Goal: Information Seeking & Learning: Understand process/instructions

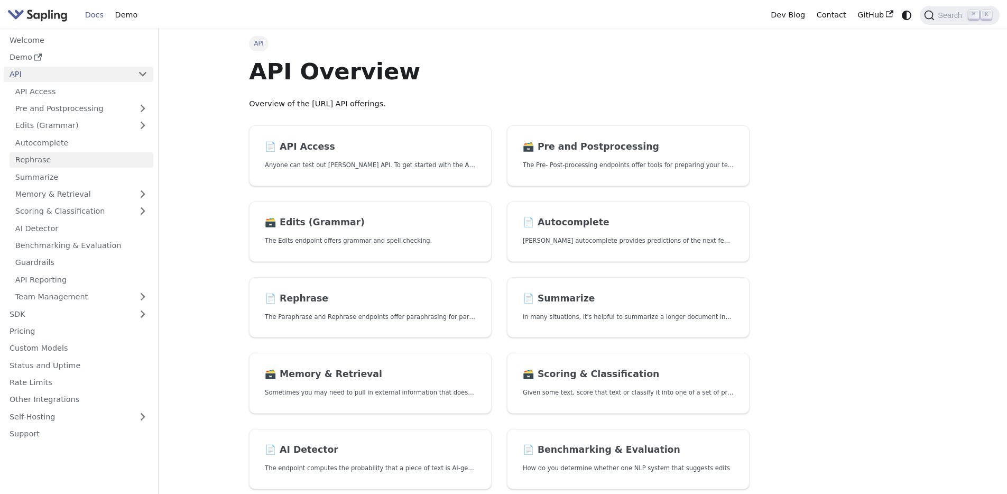
click at [75, 159] on link "Rephrase" at bounding box center [82, 159] width 144 height 15
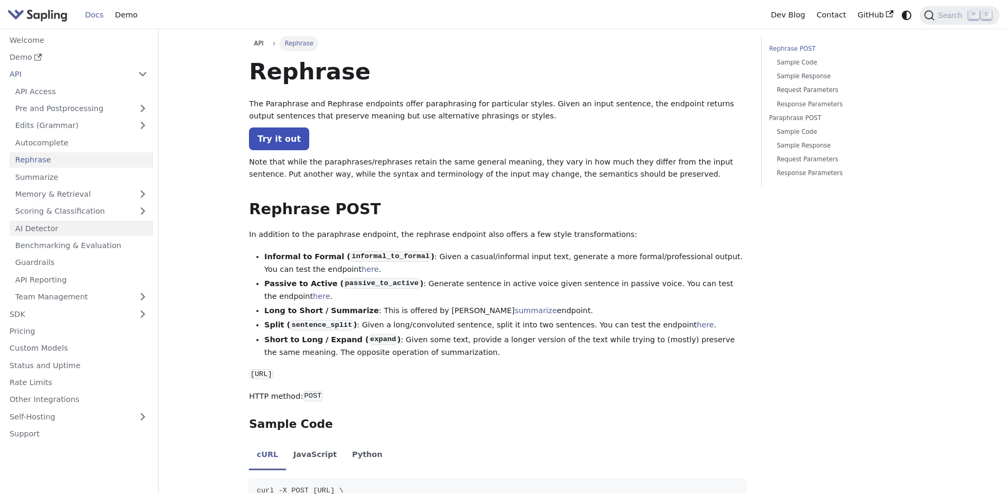
click at [68, 228] on link "AI Detector" at bounding box center [82, 227] width 144 height 15
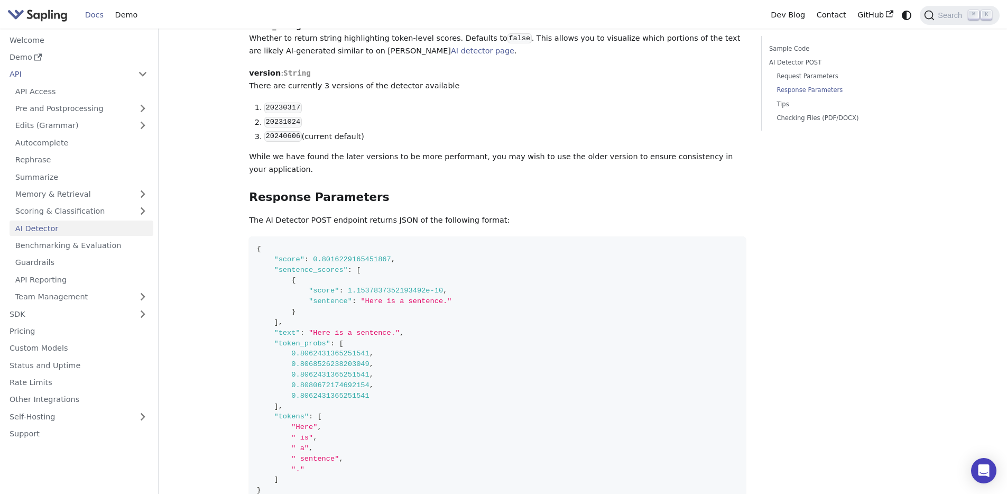
scroll to position [822, 0]
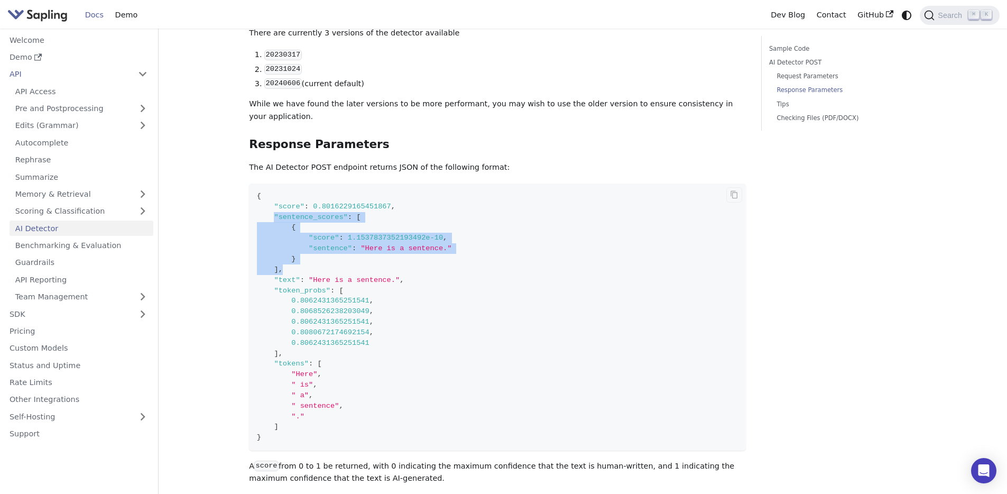
drag, startPoint x: 277, startPoint y: 196, endPoint x: 463, endPoint y: 246, distance: 192.2
click at [462, 246] on code "{ "score" : 0.8016229165451867 , "sentence_scores" : [ { "score" : 1.1537837352…" at bounding box center [497, 316] width 497 height 267
click at [468, 212] on code "{ "score" : 0.8016229165451867 , "sentence_scores" : [ { "score" : 1.1537837352…" at bounding box center [497, 316] width 497 height 267
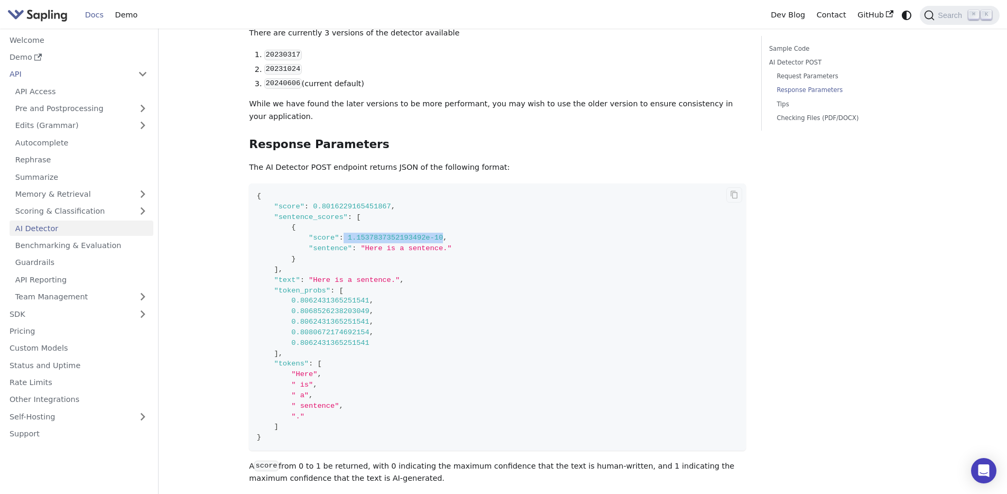
drag, startPoint x: 442, startPoint y: 216, endPoint x: 346, endPoint y: 216, distance: 96.2
click at [346, 234] on span ""score" : 1.1537837352193492e-10 ," at bounding box center [352, 238] width 191 height 8
click at [348, 205] on code "{ "score" : 0.8016229165451867 , "sentence_scores" : [ { "score" : 1.1537837352…" at bounding box center [497, 316] width 497 height 267
drag, startPoint x: 349, startPoint y: 218, endPoint x: 442, endPoint y: 216, distance: 93.0
click at [442, 234] on span "1.1537837352193492e-10" at bounding box center [395, 238] width 95 height 8
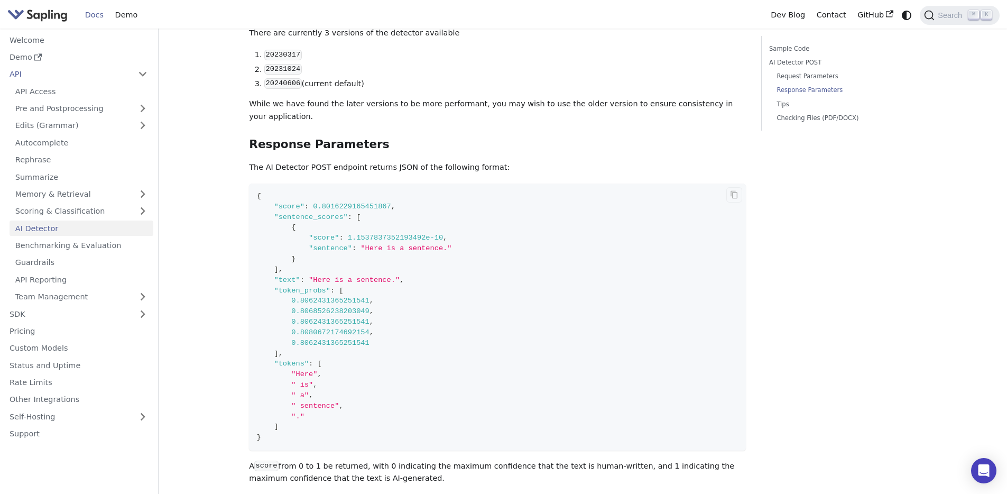
click at [493, 211] on code "{ "score" : 0.8016229165451867 , "sentence_scores" : [ { "score" : 1.1537837352…" at bounding box center [497, 316] width 497 height 267
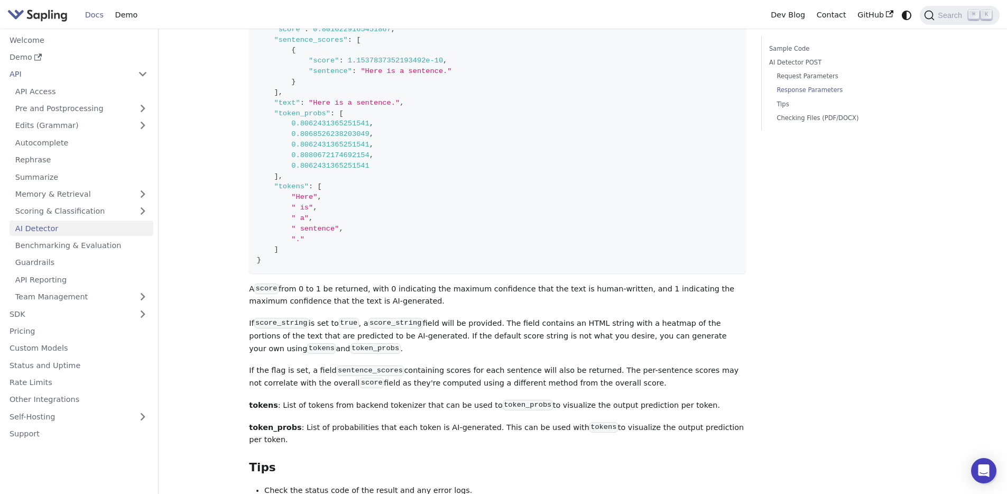
scroll to position [794, 0]
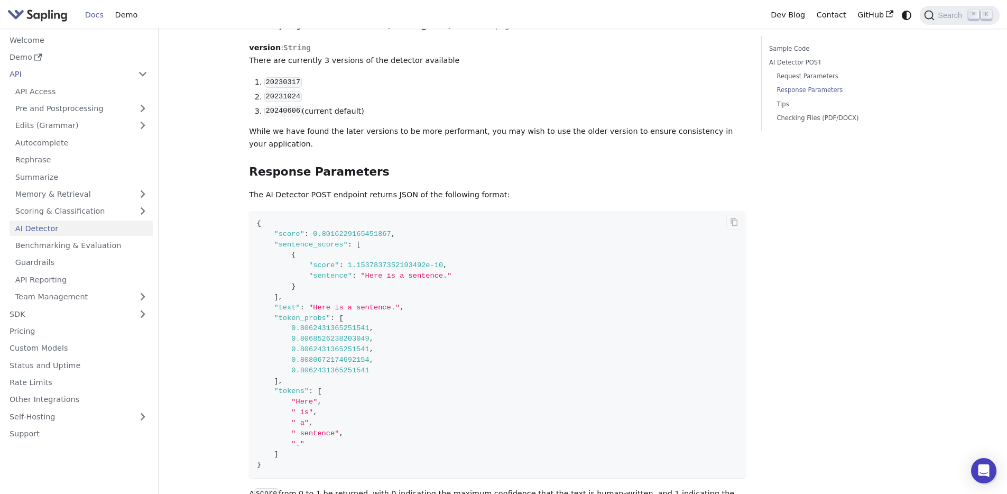
click at [526, 249] on code "{ "score" : 0.8016229165451867 , "sentence_scores" : [ { "score" : 1.1537837352…" at bounding box center [497, 344] width 497 height 267
click at [521, 301] on code "{ "score" : 0.8016229165451867 , "sentence_scores" : [ { "score" : 1.1537837352…" at bounding box center [497, 344] width 497 height 267
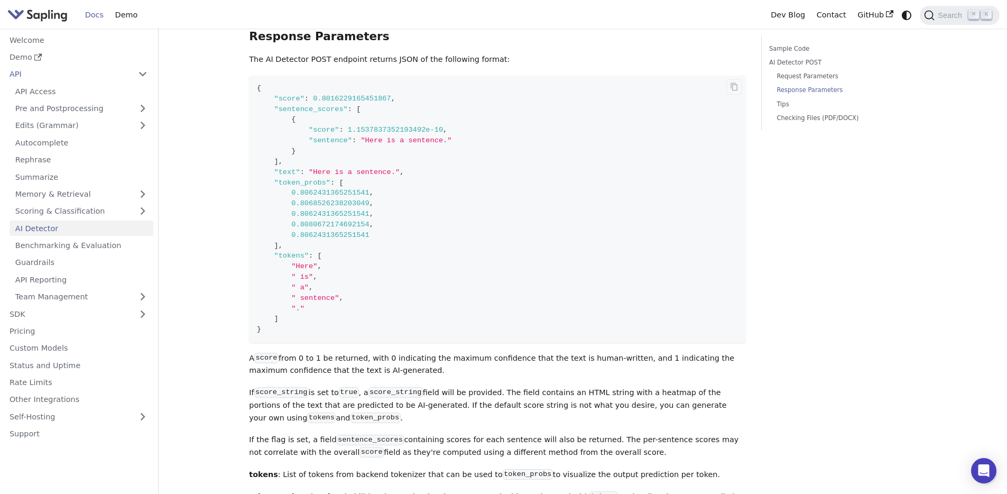
scroll to position [924, 0]
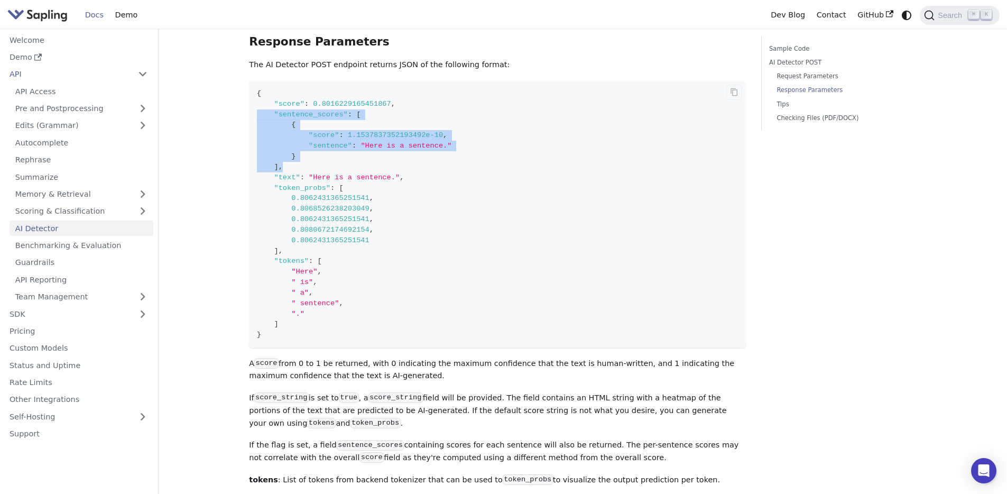
drag, startPoint x: 288, startPoint y: 148, endPoint x: 253, endPoint y: 99, distance: 60.3
click at [253, 99] on code "{ "score" : 0.8016229165451867 , "sentence_scores" : [ { "score" : 1.1537837352…" at bounding box center [497, 214] width 497 height 267
